Goal: Information Seeking & Learning: Compare options

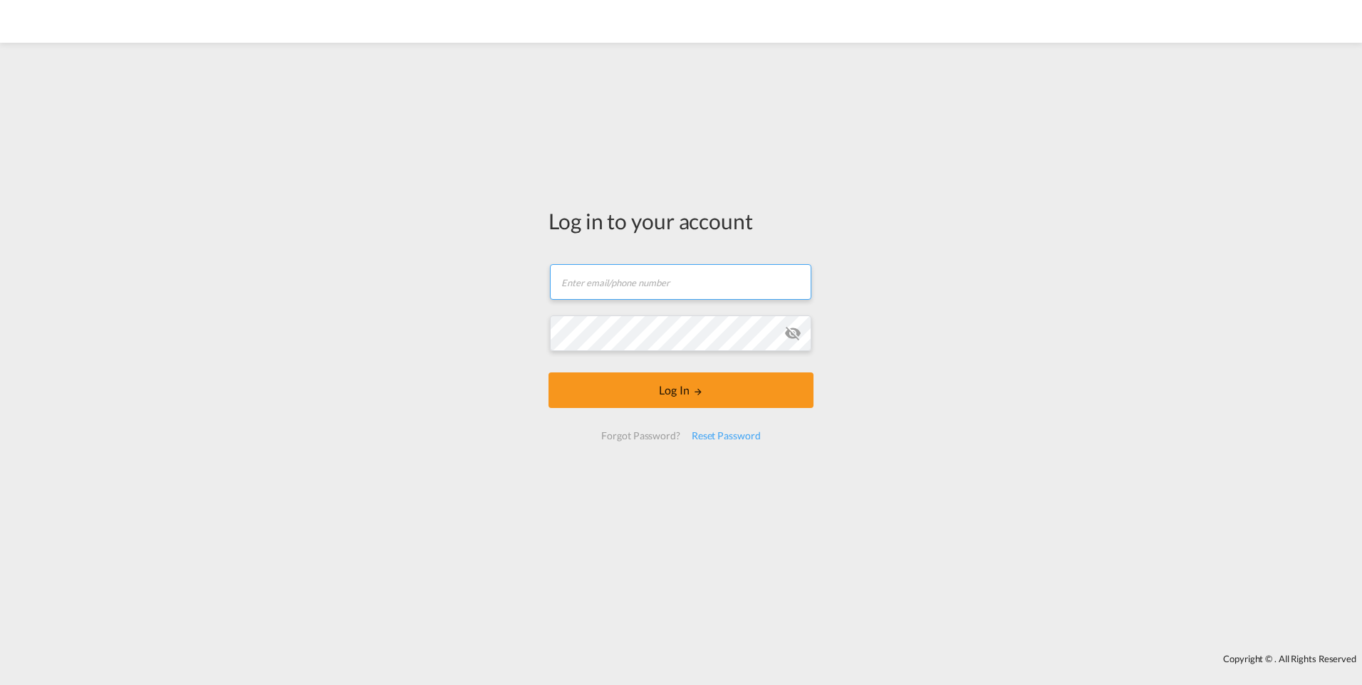
click at [609, 281] on input "text" at bounding box center [680, 282] width 261 height 36
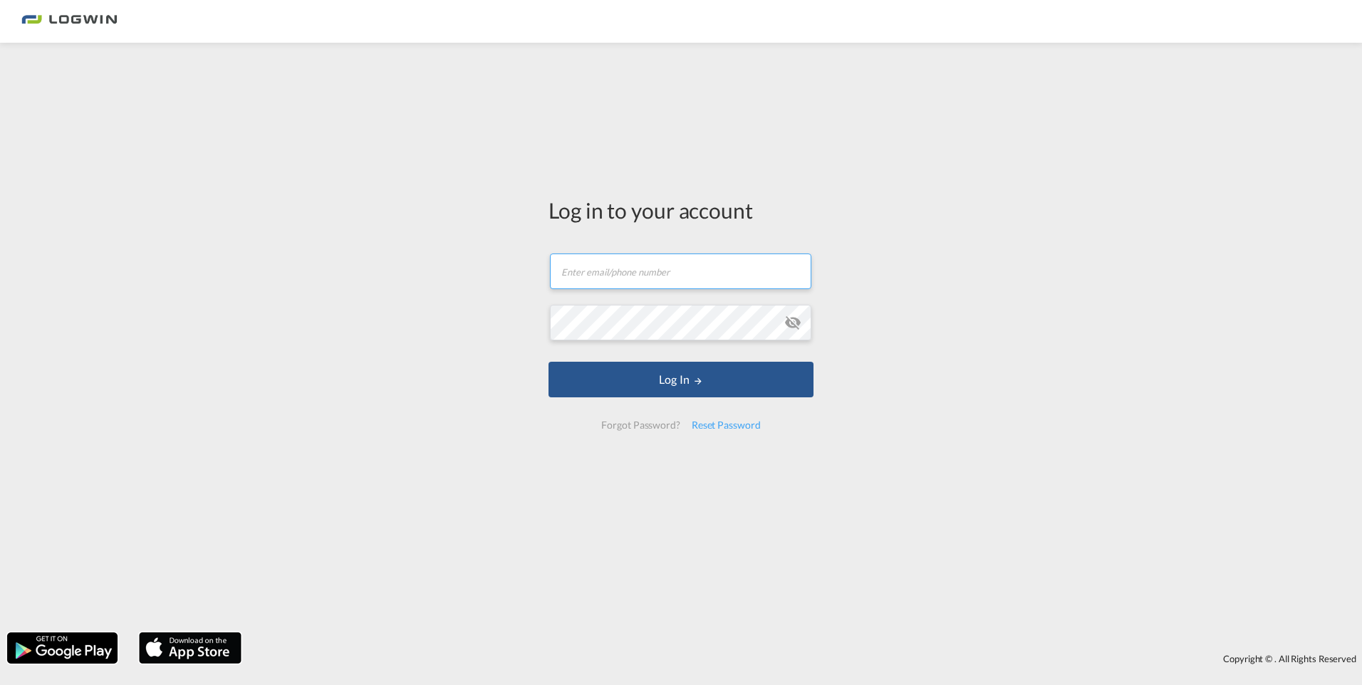
type input "[PERSON_NAME][EMAIL_ADDRESS][DOMAIN_NAME]"
click at [548, 362] on button "Log In" at bounding box center [680, 380] width 265 height 36
